Goal: Information Seeking & Learning: Learn about a topic

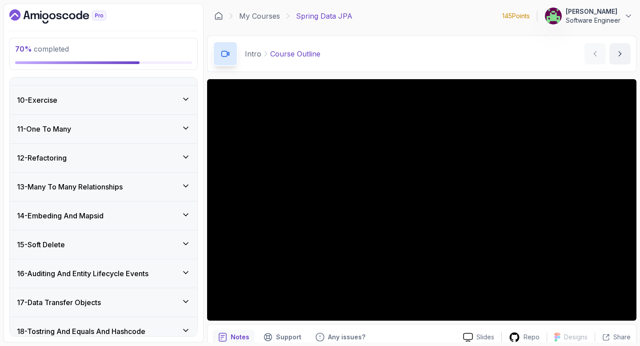
scroll to position [406, 0]
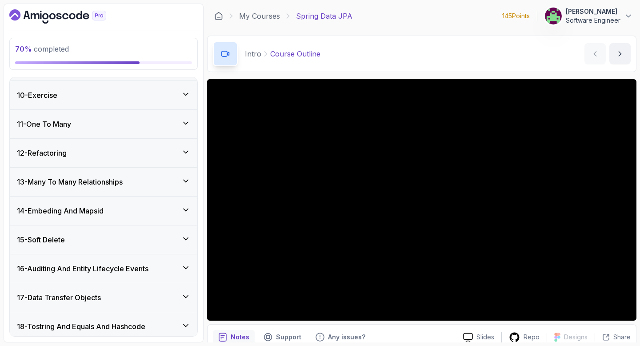
click at [101, 208] on h3 "14 - Embeding And Mapsid" at bounding box center [60, 210] width 87 height 11
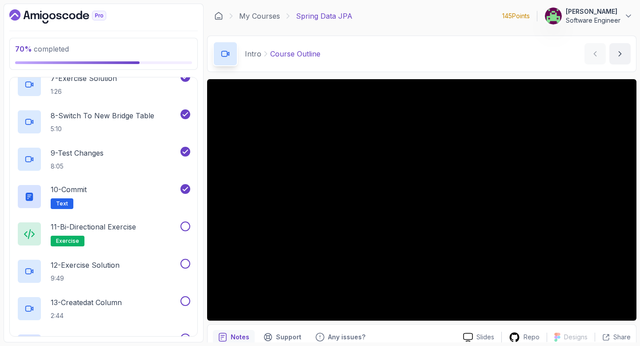
scroll to position [649, 0]
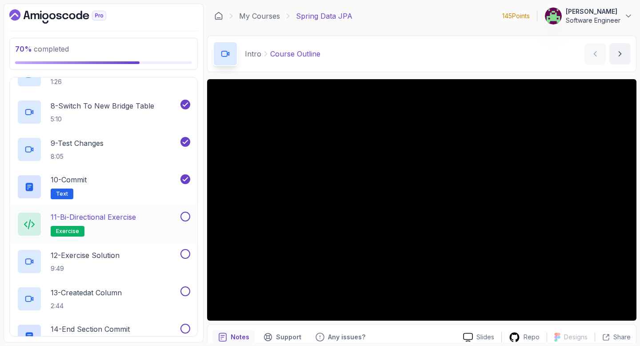
click at [111, 217] on p "11 - Bi-directional Exercise" at bounding box center [93, 217] width 85 height 11
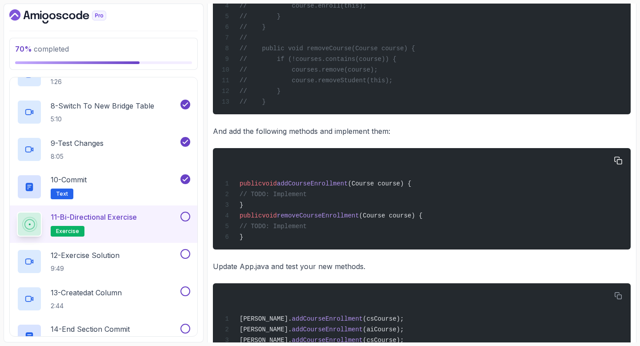
scroll to position [627, 0]
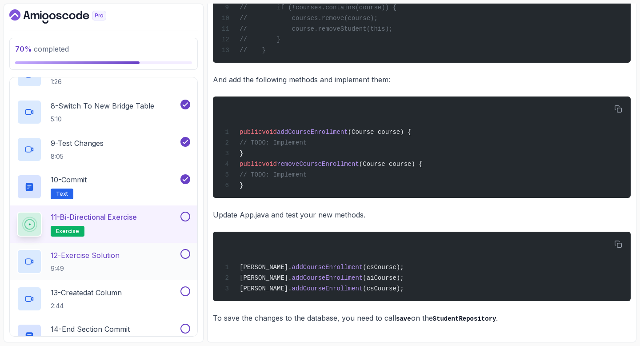
click at [118, 256] on p "12 - Exercise Solution" at bounding box center [85, 255] width 69 height 11
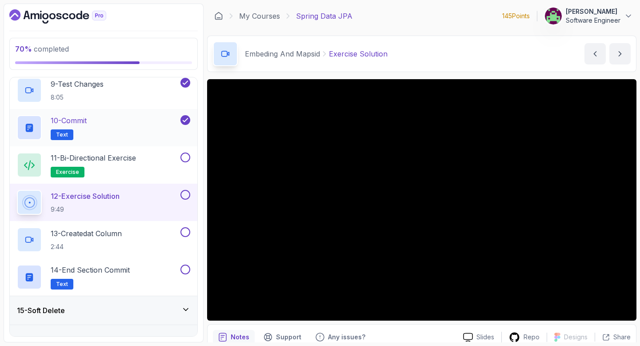
scroll to position [727, 0]
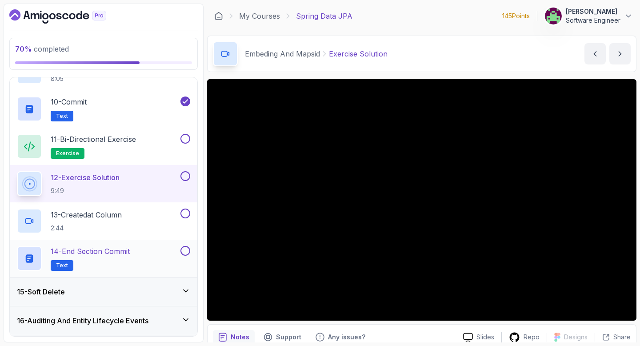
click at [130, 252] on p "14 - End Section Commit" at bounding box center [90, 251] width 79 height 11
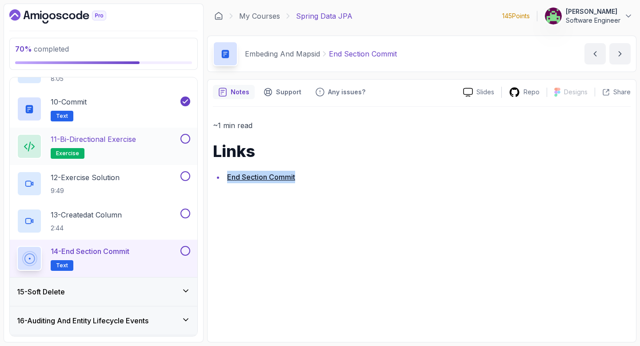
click at [132, 139] on p "11 - Bi-directional Exercise" at bounding box center [93, 139] width 85 height 11
